Goal: Register for event/course

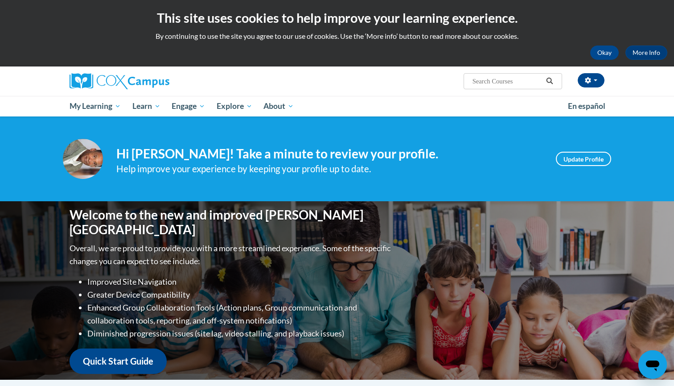
click at [478, 83] on input "Search..." at bounding box center [507, 81] width 71 height 11
click at [503, 78] on input "Search..." at bounding box center [507, 81] width 71 height 11
type input "early literacy"
click at [549, 80] on icon "Search" at bounding box center [550, 81] width 8 height 7
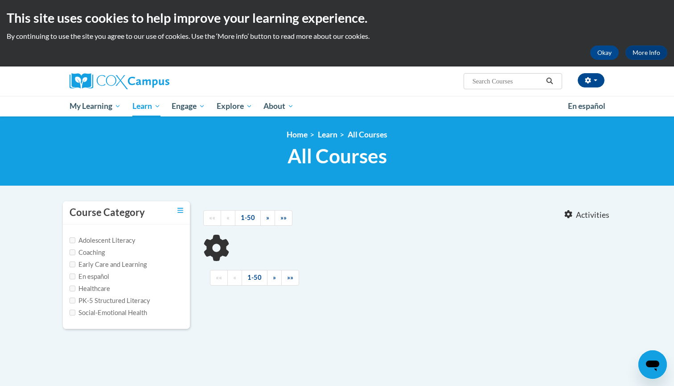
type input "early literacy"
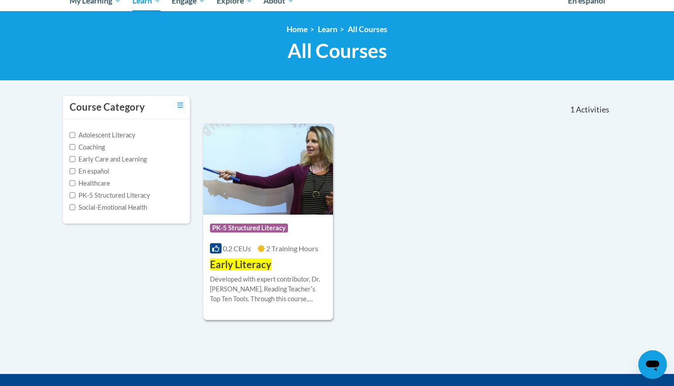
scroll to position [111, 0]
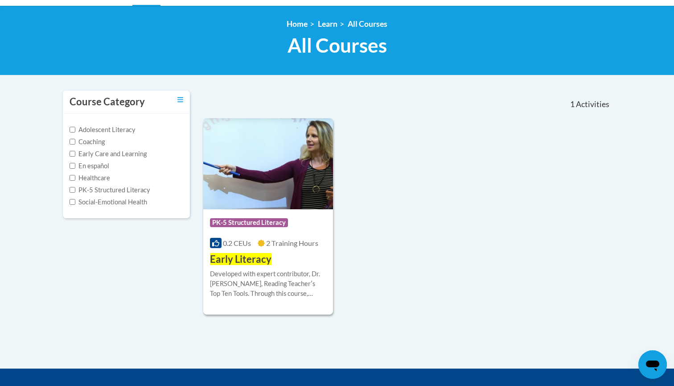
click at [267, 191] on img at bounding box center [268, 163] width 130 height 91
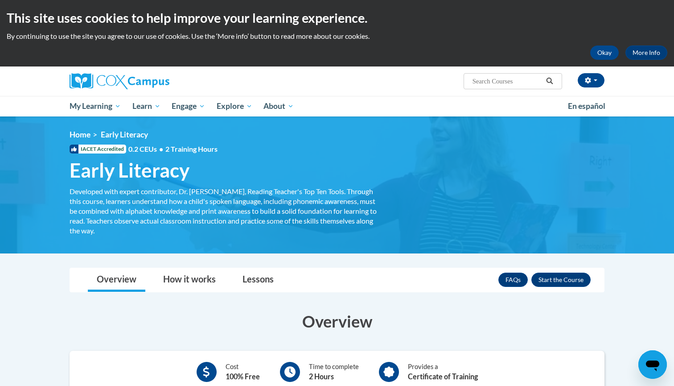
click at [436, 219] on div "<en>Home</en><fr>Accueil</fr><de>Zuhause</de><it>Casa</it><es>Casa</es><pt>Casa…" at bounding box center [337, 185] width 562 height 110
click at [261, 278] on link "Lessons" at bounding box center [258, 280] width 49 height 24
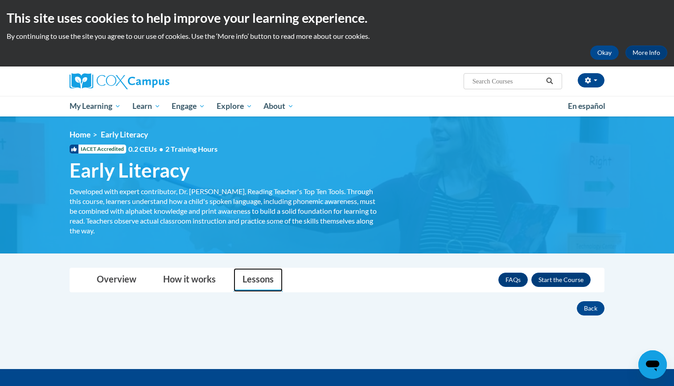
click at [261, 275] on link "Lessons" at bounding box center [258, 280] width 49 height 24
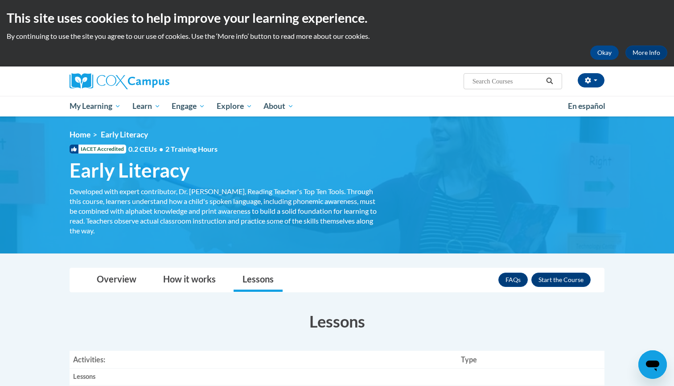
click at [475, 205] on div "<en>Home</en><fr>Accueil</fr><de>Zuhause</de><it>Casa</it><es>Casa</es><pt>Casa…" at bounding box center [337, 185] width 562 height 110
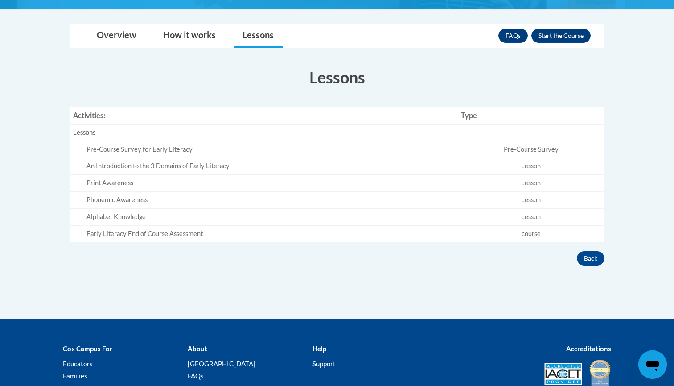
scroll to position [256, 0]
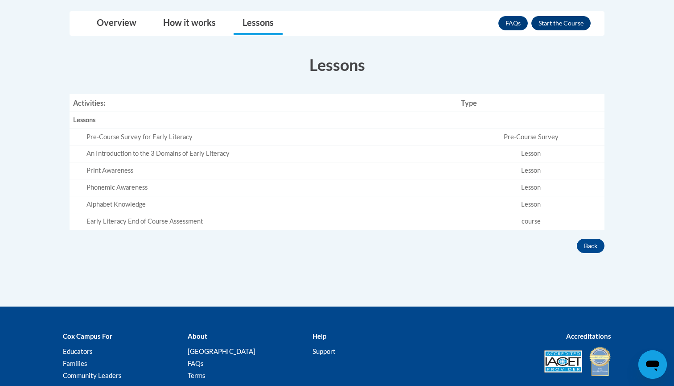
click at [567, 24] on button "Enroll" at bounding box center [560, 23] width 59 height 14
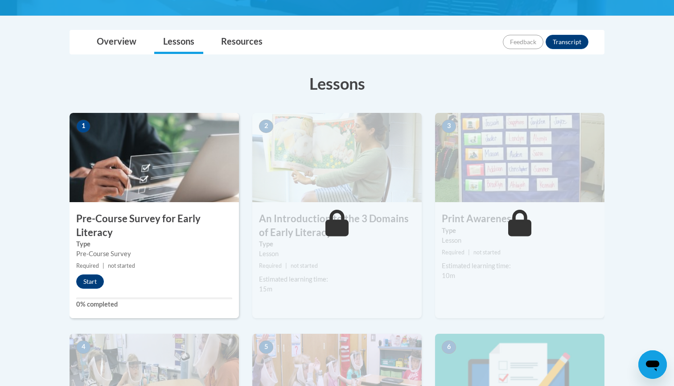
scroll to position [199, 0]
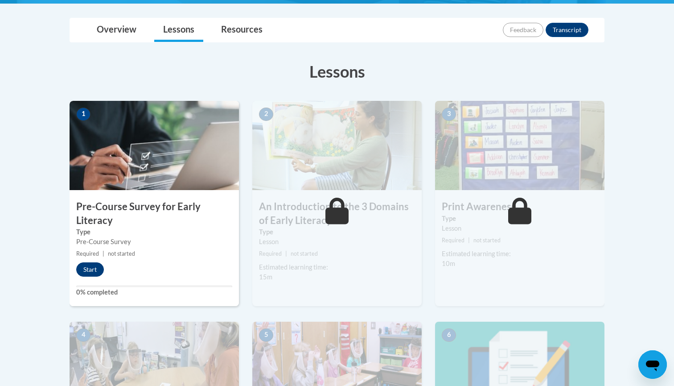
click at [90, 267] on button "Start" at bounding box center [90, 269] width 28 height 14
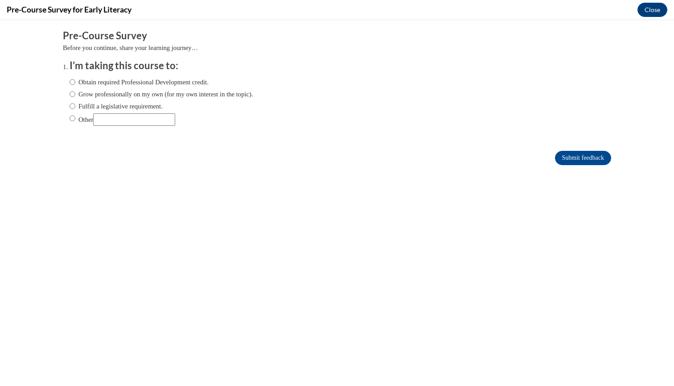
scroll to position [0, 0]
click at [446, 177] on div "Comments Pre-Course Survey Before you continue, share your learning journey… I'…" at bounding box center [337, 124] width 562 height 208
click at [107, 120] on input "Other" at bounding box center [134, 119] width 82 height 12
click at [183, 79] on label "Obtain required Professional Development credit." at bounding box center [139, 82] width 139 height 10
click at [75, 79] on input "Obtain required Professional Development credit." at bounding box center [73, 82] width 6 height 10
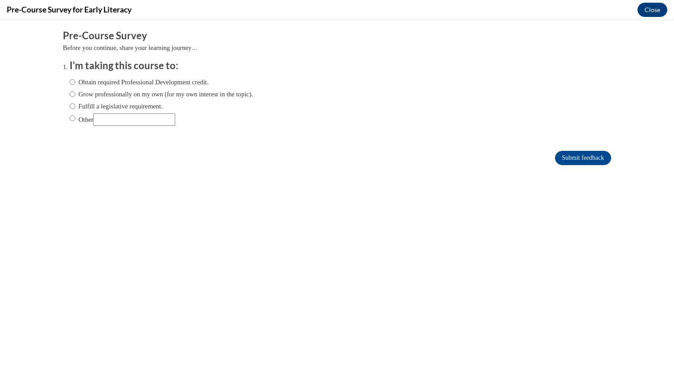
radio input "true"
click at [183, 79] on label "Obtain required Professional Development credit." at bounding box center [139, 82] width 139 height 10
click at [75, 79] on input "Obtain required Professional Development credit." at bounding box center [73, 82] width 6 height 10
click at [568, 158] on input "Submit feedback" at bounding box center [583, 158] width 56 height 14
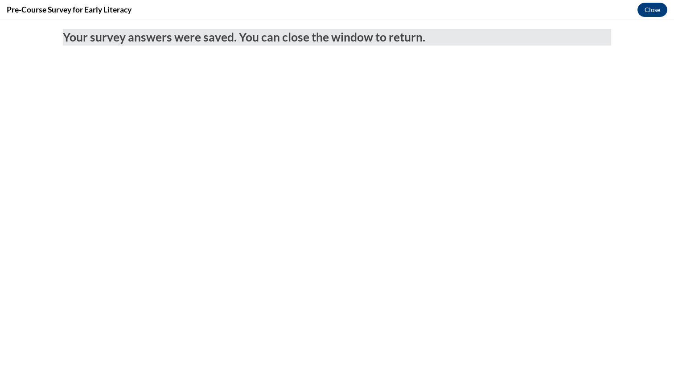
click at [647, 17] on div "Pre-Course Survey for Early Literacy Close" at bounding box center [337, 10] width 674 height 20
click at [652, 10] on button "Close" at bounding box center [652, 10] width 30 height 14
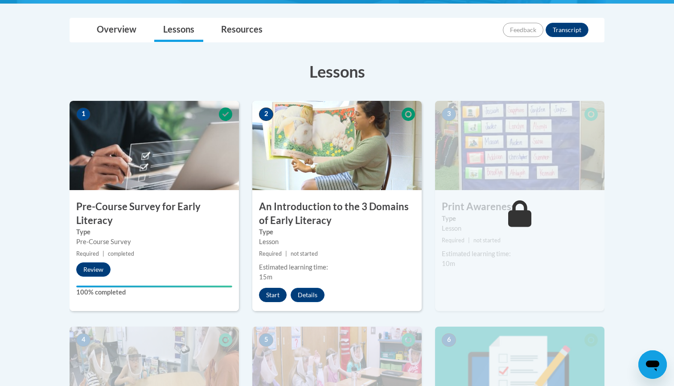
click at [279, 292] on button "Start" at bounding box center [273, 294] width 28 height 14
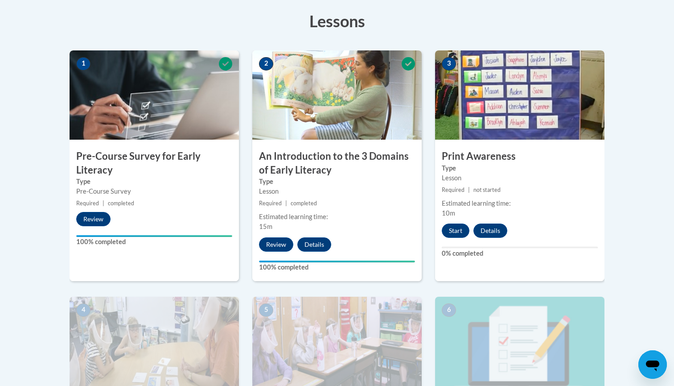
scroll to position [252, 0]
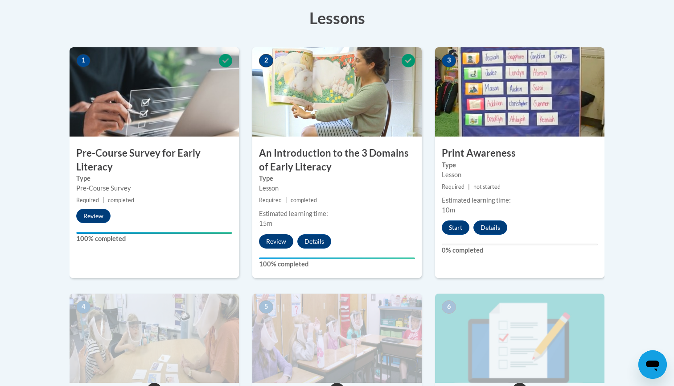
click at [278, 241] on button "Review" at bounding box center [276, 241] width 34 height 14
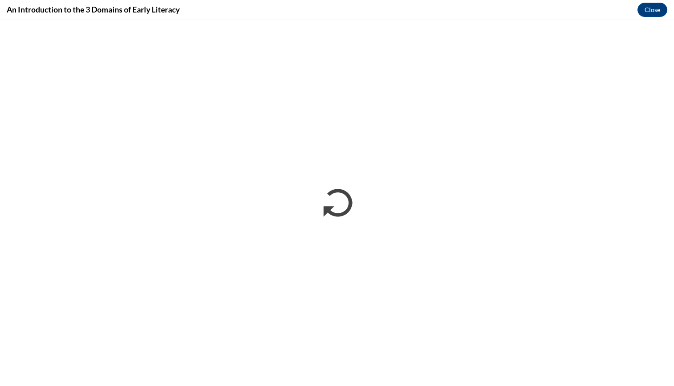
scroll to position [0, 0]
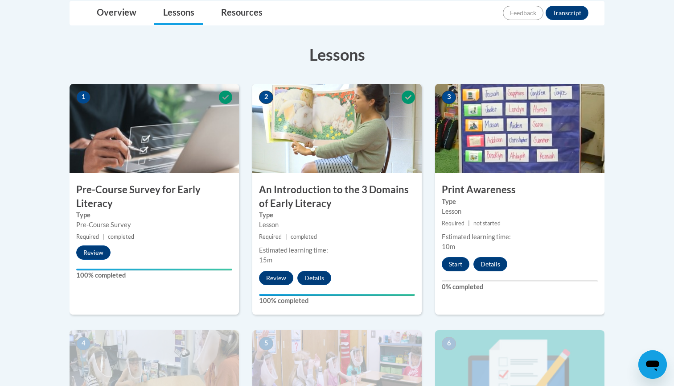
scroll to position [219, 0]
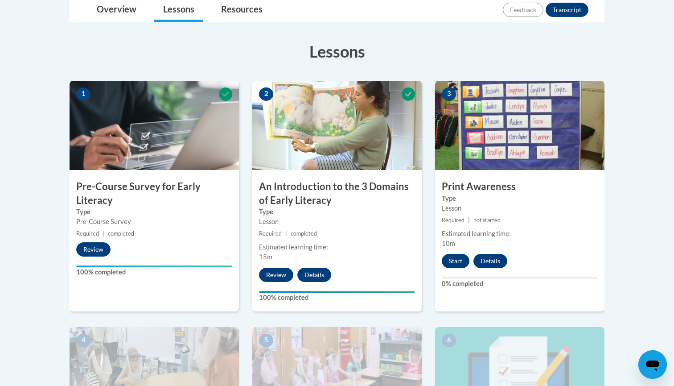
click at [457, 261] on button "Start" at bounding box center [456, 261] width 28 height 14
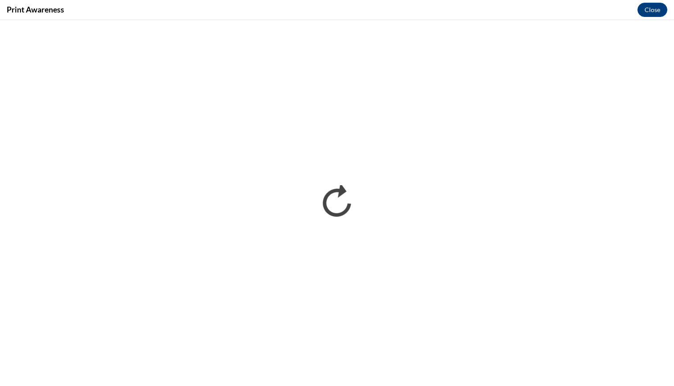
scroll to position [0, 0]
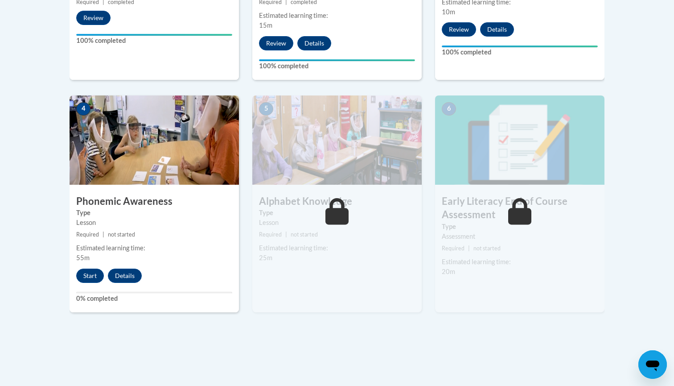
scroll to position [462, 0]
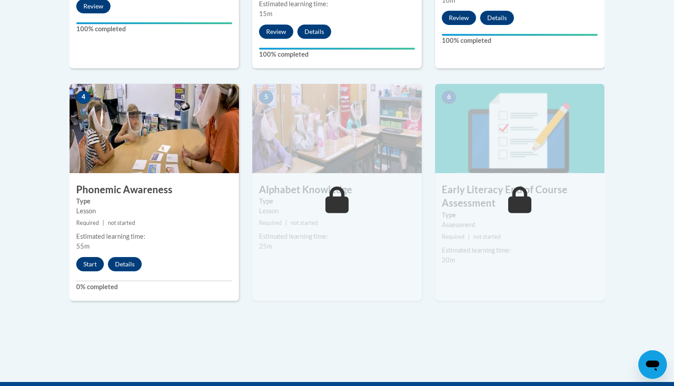
click at [92, 261] on button "Start" at bounding box center [90, 264] width 28 height 14
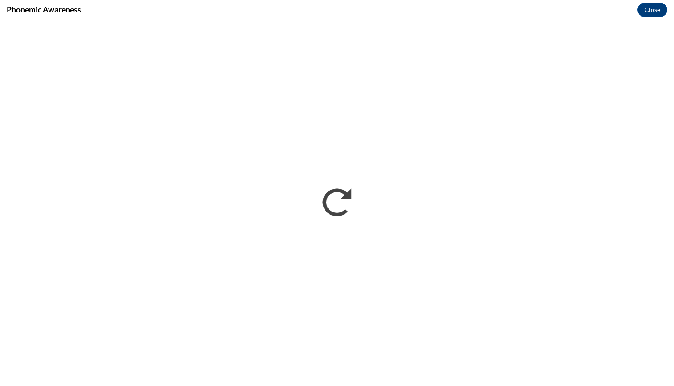
scroll to position [0, 0]
